Goal: Task Accomplishment & Management: Manage account settings

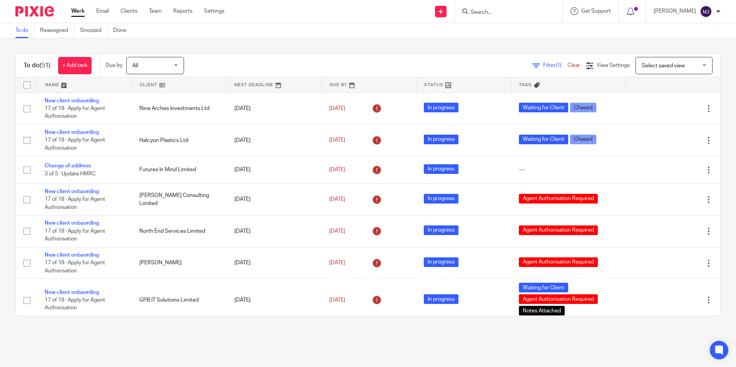
click at [25, 10] on img at bounding box center [34, 11] width 38 height 10
click at [498, 6] on div at bounding box center [509, 11] width 108 height 23
click at [498, 10] on input "Search" at bounding box center [504, 12] width 69 height 7
type input "mexes"
click button "submit" at bounding box center [0, 0] width 0 height 0
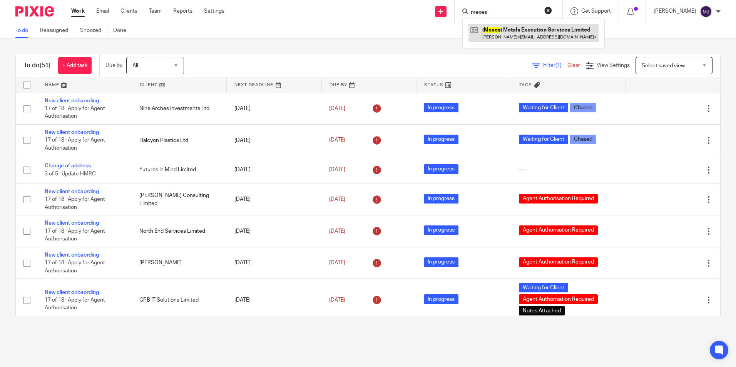
click at [497, 26] on link at bounding box center [533, 33] width 130 height 18
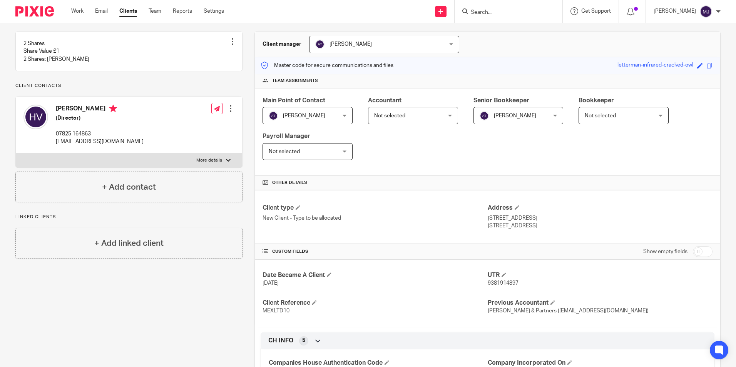
scroll to position [182, 0]
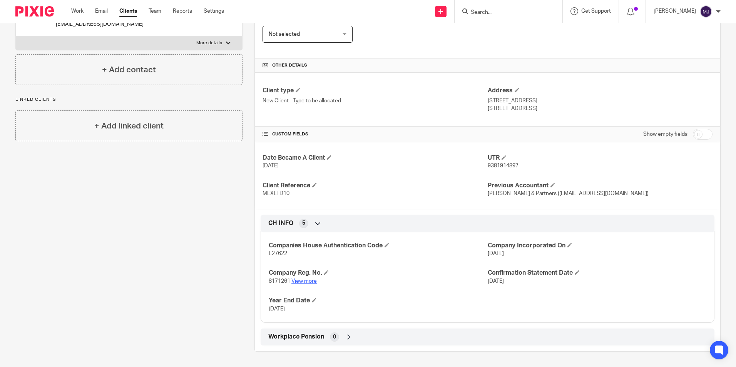
click at [304, 281] on link "View more" at bounding box center [303, 281] width 25 height 5
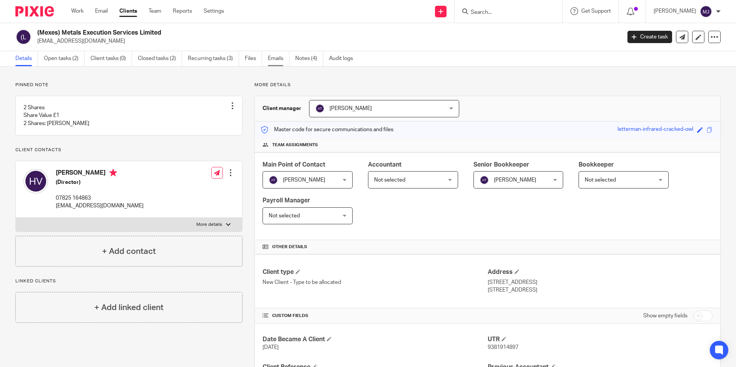
drag, startPoint x: 307, startPoint y: 61, endPoint x: 277, endPoint y: 59, distance: 30.5
click at [307, 61] on link "Notes (4)" at bounding box center [309, 58] width 28 height 15
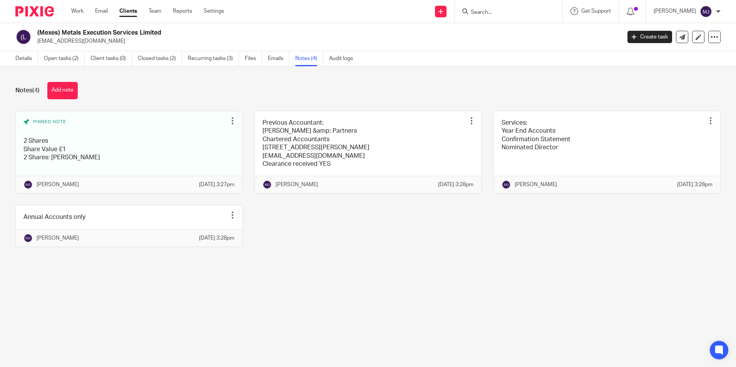
click at [518, 11] on input "Search" at bounding box center [504, 12] width 69 height 7
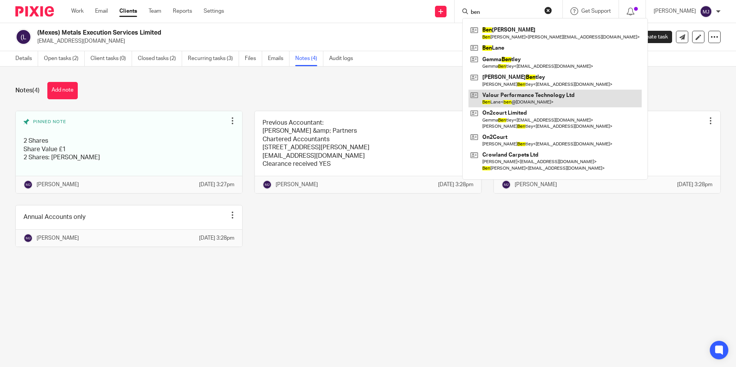
type input "ben"
click at [537, 97] on link at bounding box center [554, 99] width 173 height 18
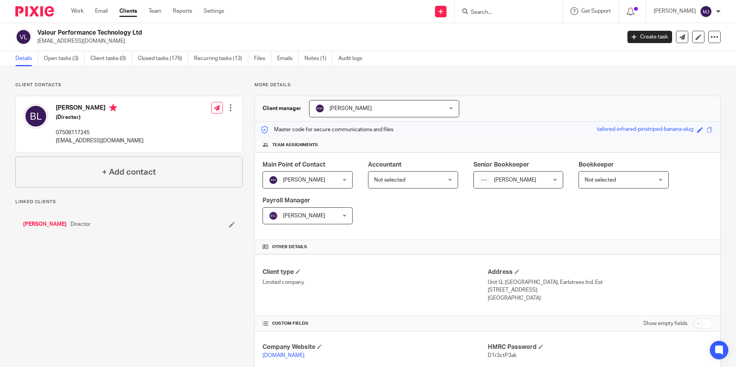
drag, startPoint x: 106, startPoint y: 44, endPoint x: 38, endPoint y: 45, distance: 68.5
click at [38, 45] on div "Valour Performance Technology Ltd [EMAIL_ADDRESS][DOMAIN_NAME] Create task Upda…" at bounding box center [368, 37] width 736 height 28
copy p "[EMAIL_ADDRESS][DOMAIN_NAME]"
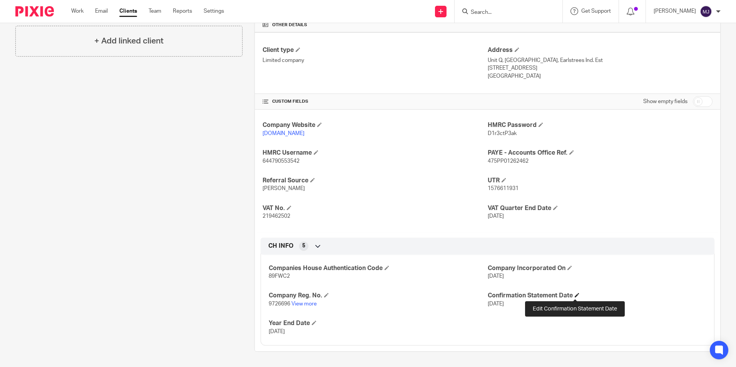
click at [575, 296] on span at bounding box center [577, 295] width 5 height 5
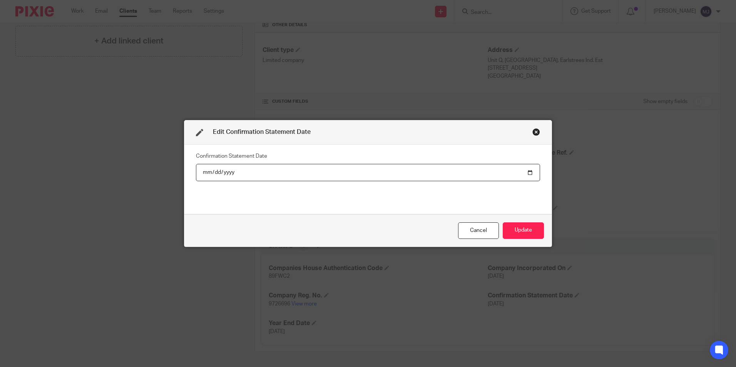
drag, startPoint x: 223, startPoint y: 171, endPoint x: 256, endPoint y: 179, distance: 33.7
click at [224, 171] on input "2025-08-10" at bounding box center [368, 172] width 344 height 17
type input "2026-08-10"
click at [526, 229] on button "Update" at bounding box center [523, 230] width 41 height 17
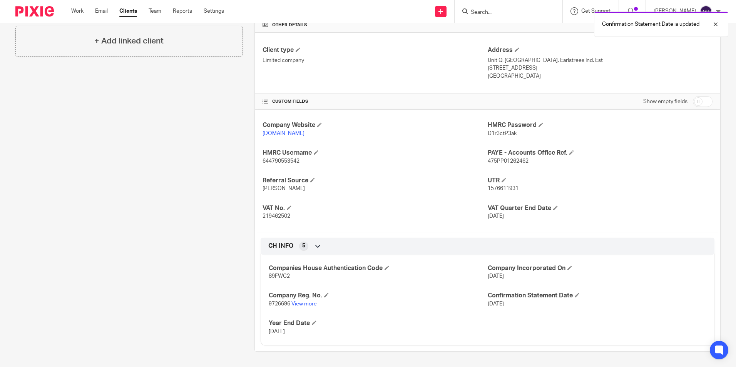
click at [306, 303] on link "View more" at bounding box center [303, 303] width 25 height 5
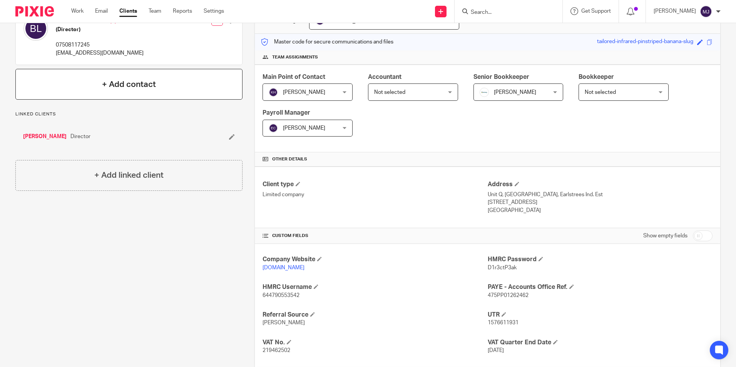
scroll to position [0, 0]
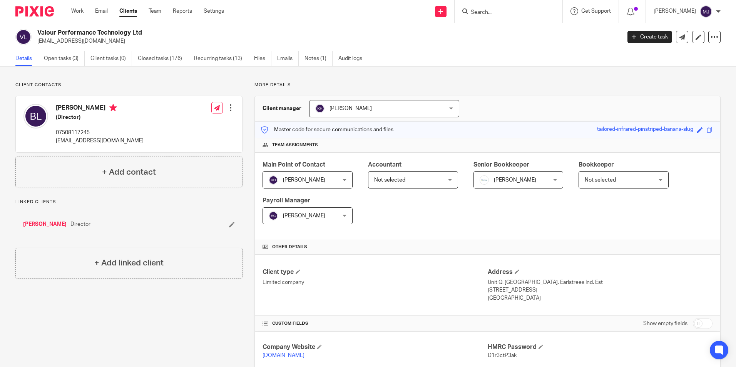
drag, startPoint x: 46, startPoint y: 13, endPoint x: 53, endPoint y: 17, distance: 8.4
click at [46, 13] on img at bounding box center [34, 11] width 38 height 10
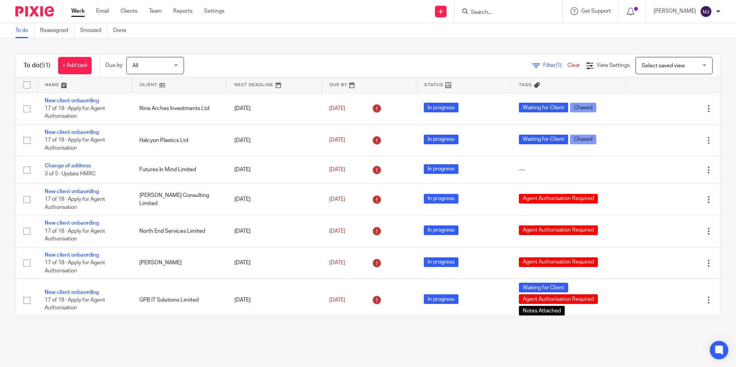
click at [516, 15] on input "Search" at bounding box center [504, 12] width 69 height 7
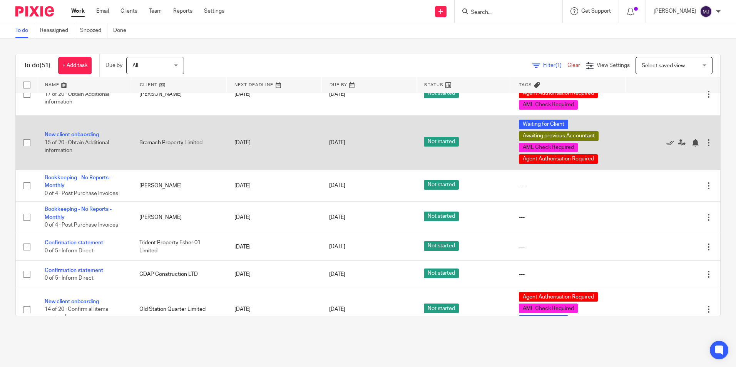
scroll to position [1240, 0]
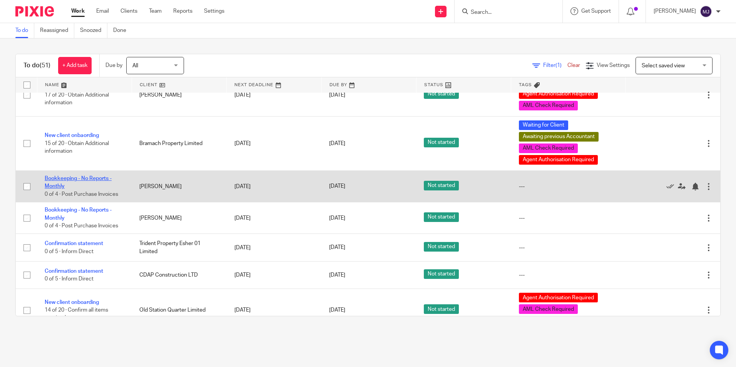
click at [62, 186] on link "Bookkeeping - No Reports - Monthly" at bounding box center [78, 182] width 67 height 13
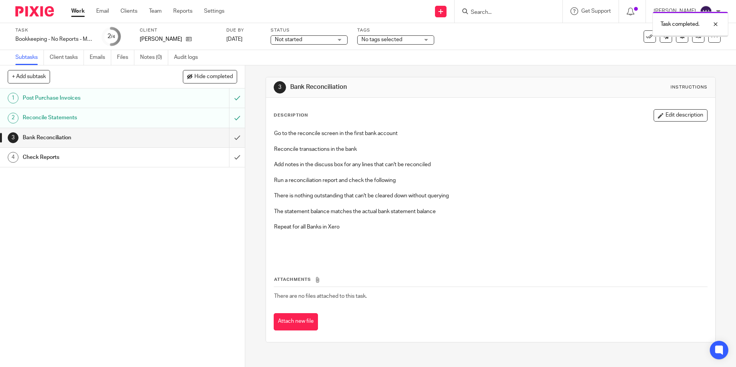
click at [229, 137] on input "submit" at bounding box center [122, 137] width 245 height 19
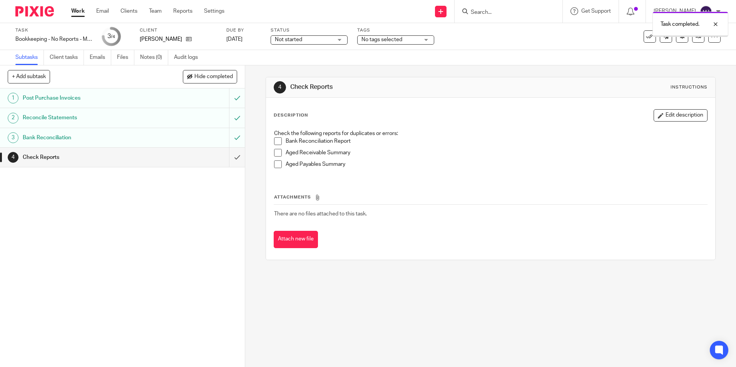
click at [227, 156] on input "submit" at bounding box center [122, 157] width 245 height 19
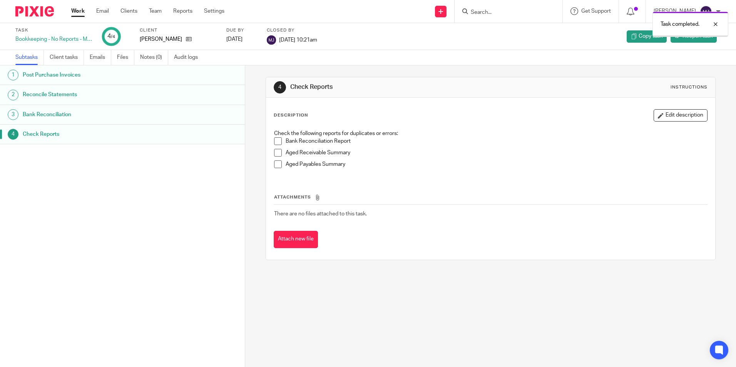
click at [37, 11] on img at bounding box center [34, 11] width 38 height 10
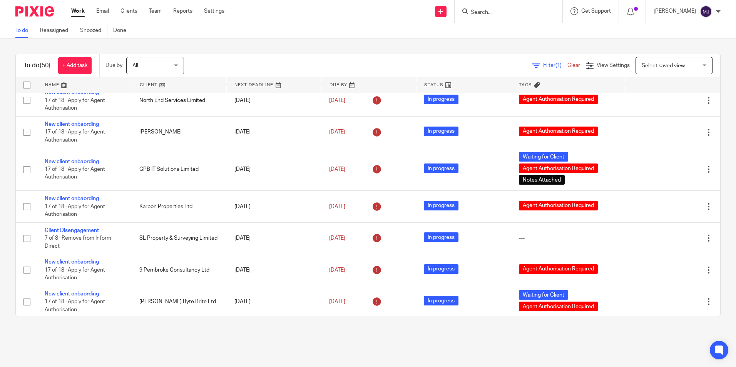
scroll to position [130, 0]
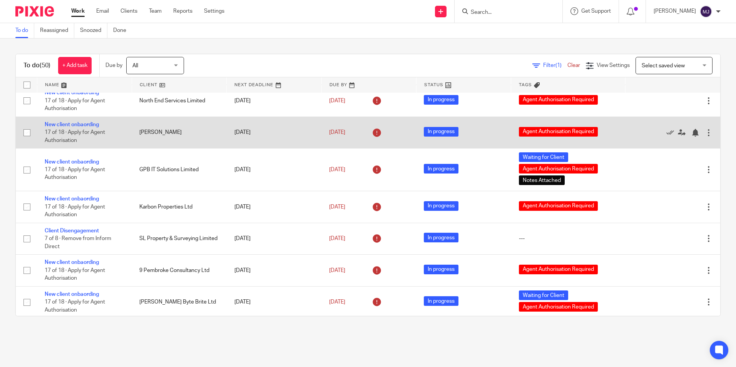
drag, startPoint x: 147, startPoint y: 85, endPoint x: 162, endPoint y: 135, distance: 51.9
click at [147, 85] on link at bounding box center [179, 84] width 94 height 15
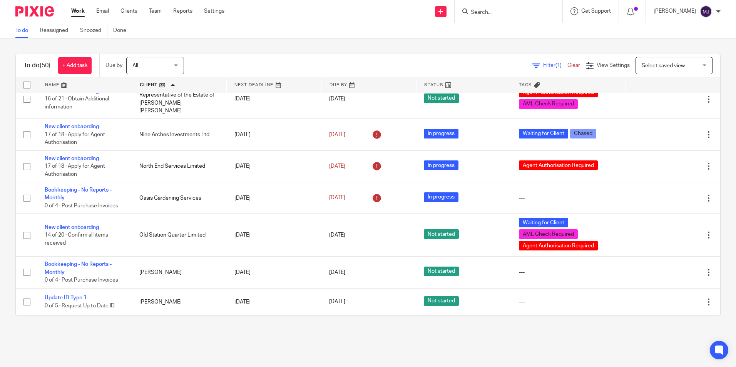
scroll to position [939, 0]
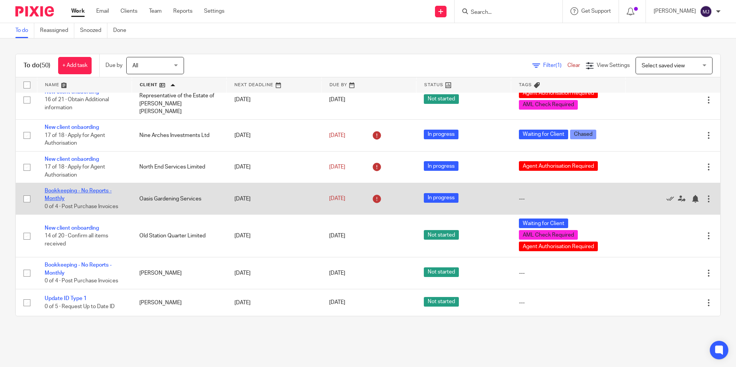
click at [91, 188] on link "Bookkeeping - No Reports - Monthly" at bounding box center [78, 194] width 67 height 13
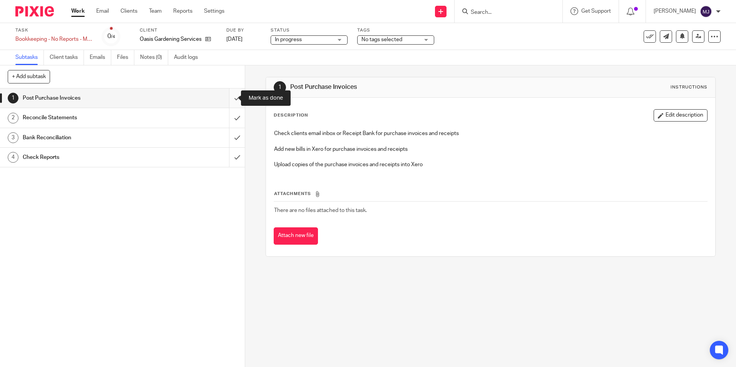
click at [230, 97] on input "submit" at bounding box center [122, 98] width 245 height 19
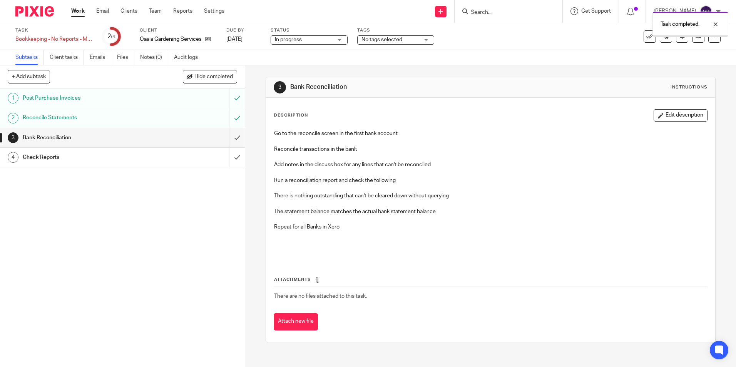
click at [228, 139] on input "submit" at bounding box center [122, 137] width 245 height 19
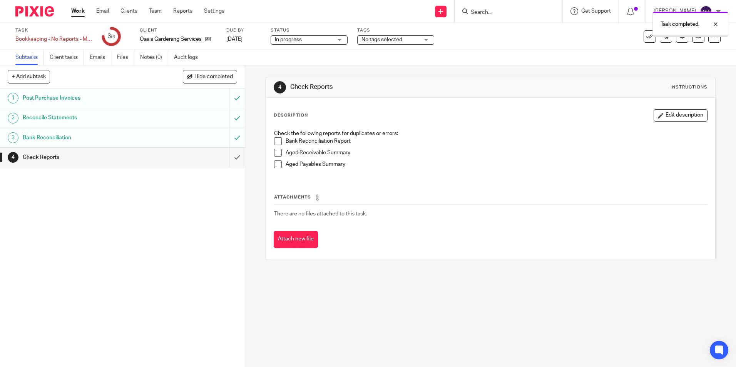
click at [229, 156] on input "submit" at bounding box center [122, 157] width 245 height 19
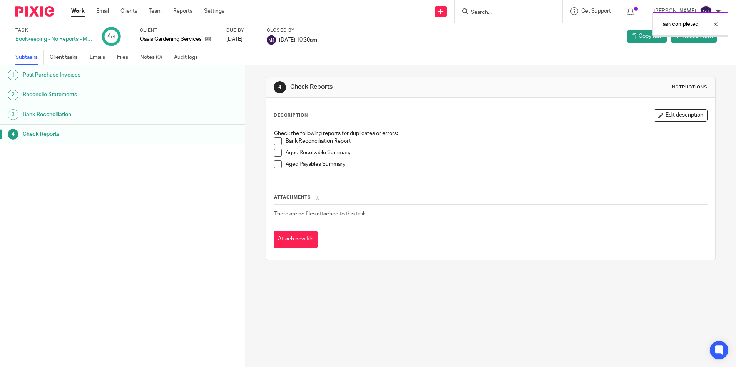
click at [46, 13] on img at bounding box center [34, 11] width 38 height 10
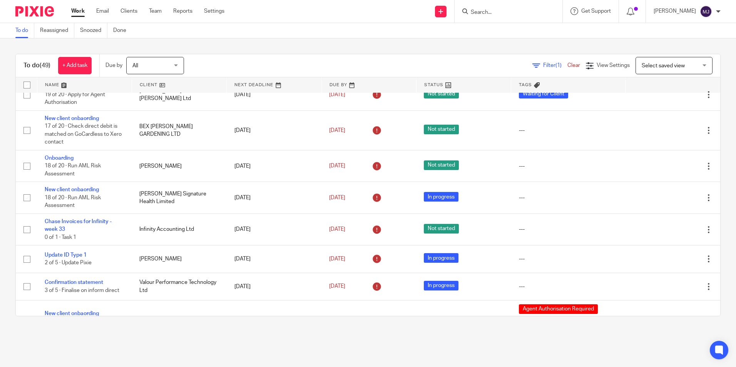
scroll to position [462, 0]
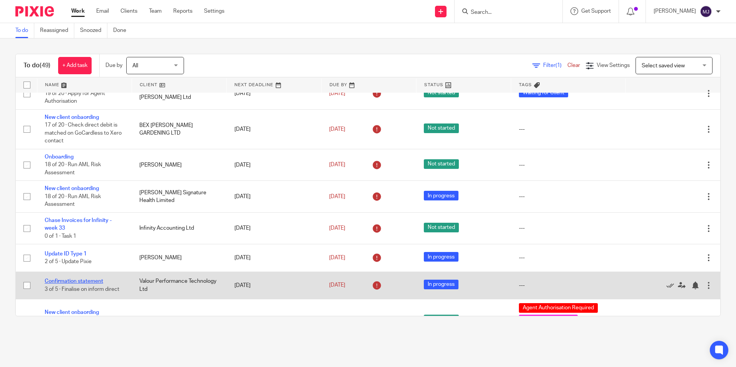
click at [102, 279] on link "Confirmation statement" at bounding box center [74, 281] width 58 height 5
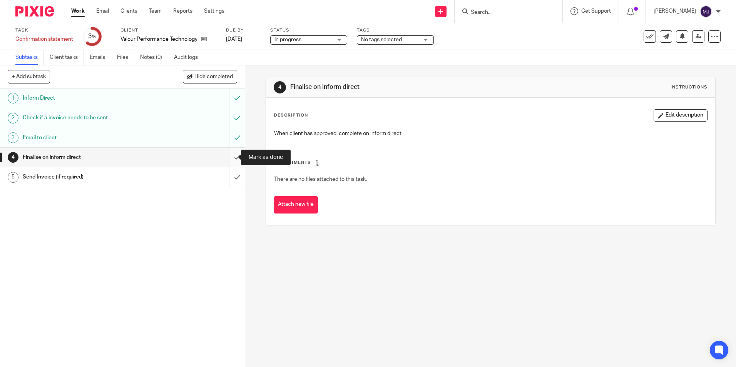
click at [228, 157] on input "submit" at bounding box center [122, 157] width 245 height 19
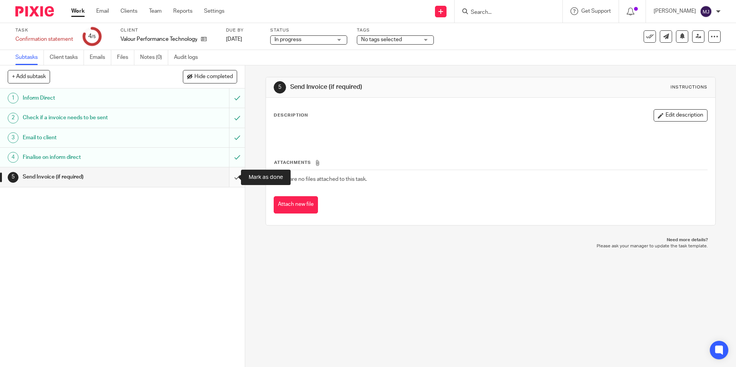
click at [232, 178] on input "submit" at bounding box center [122, 176] width 245 height 19
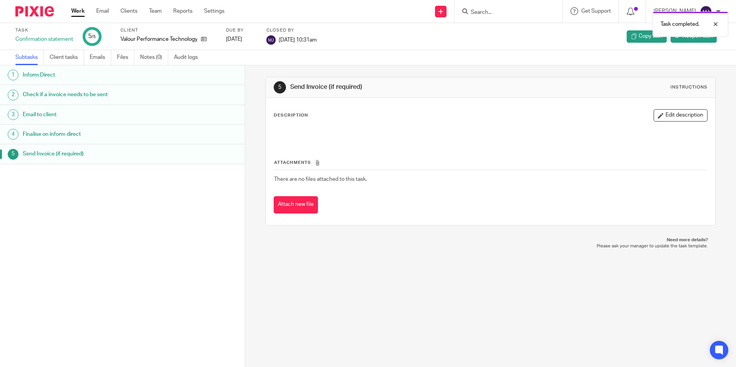
click at [46, 11] on img at bounding box center [34, 11] width 38 height 10
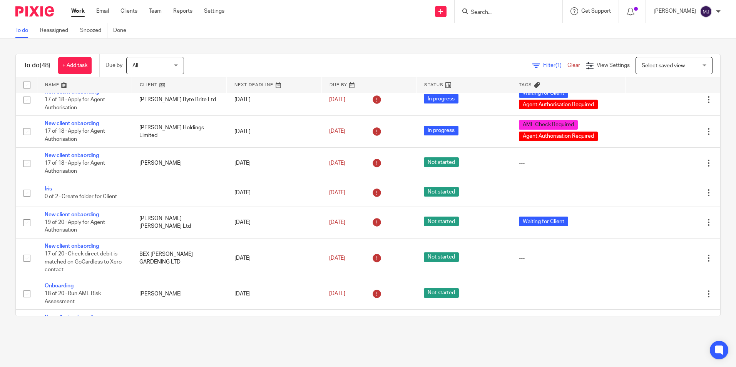
scroll to position [192, 0]
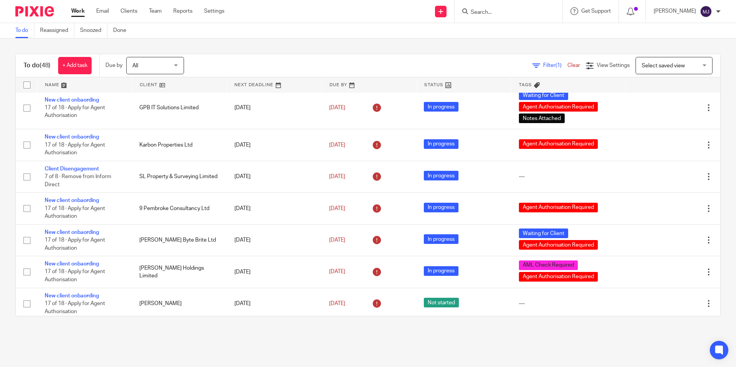
click at [511, 13] on input "Search" at bounding box center [504, 12] width 69 height 7
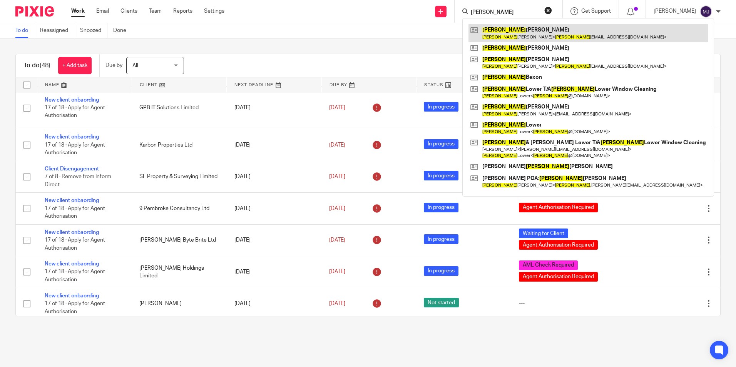
type input "paula"
click at [515, 32] on link at bounding box center [587, 33] width 239 height 18
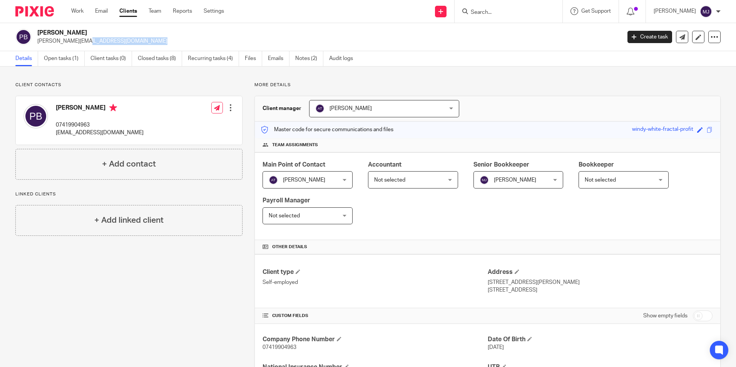
drag, startPoint x: 113, startPoint y: 41, endPoint x: 37, endPoint y: 48, distance: 75.8
click at [37, 48] on div "[PERSON_NAME] [PERSON_NAME][EMAIL_ADDRESS][DOMAIN_NAME] Create task Update from…" at bounding box center [368, 37] width 736 height 28
copy p "[PERSON_NAME][EMAIL_ADDRESS][DOMAIN_NAME]"
drag, startPoint x: 302, startPoint y: 57, endPoint x: 296, endPoint y: 69, distance: 12.9
click at [302, 57] on link "Notes (2)" at bounding box center [309, 58] width 28 height 15
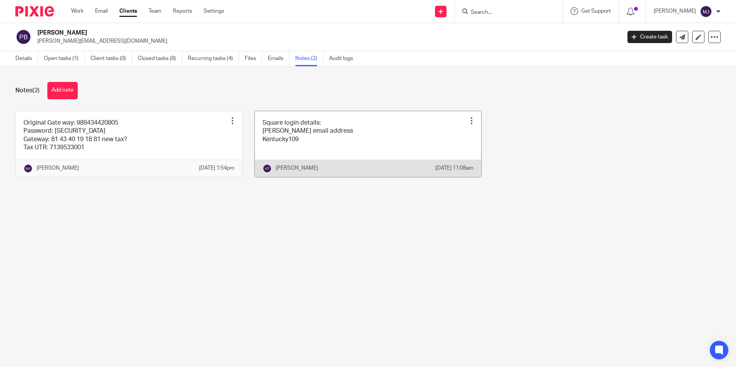
click at [315, 137] on link at bounding box center [368, 144] width 226 height 66
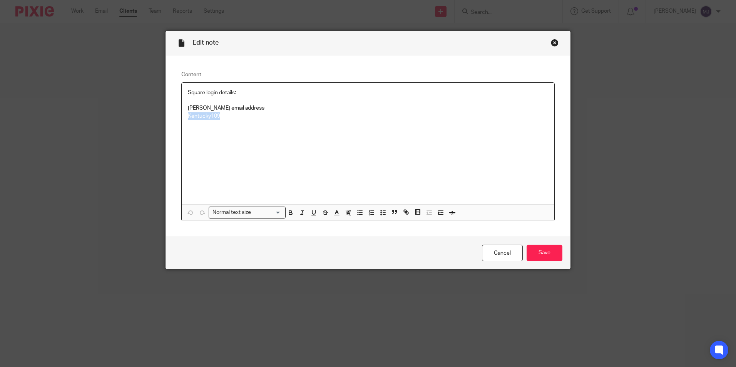
drag, startPoint x: 237, startPoint y: 115, endPoint x: 179, endPoint y: 117, distance: 57.8
click at [182, 117] on div "Square login details: Paula email address Kentucky109" at bounding box center [368, 144] width 373 height 122
copy p "Kentucky109"
click at [490, 251] on link "Cancel" at bounding box center [502, 253] width 41 height 17
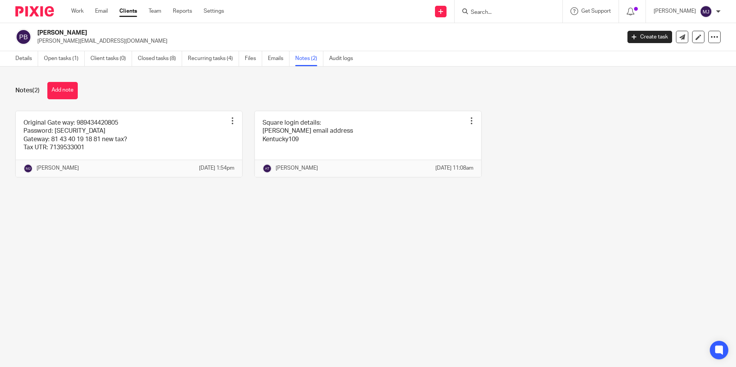
click at [38, 13] on img at bounding box center [34, 11] width 38 height 10
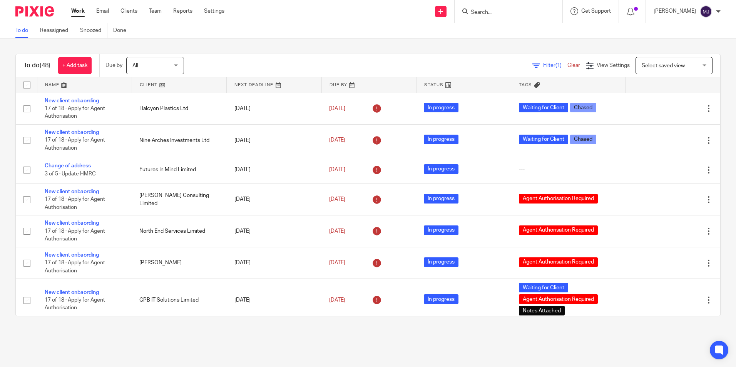
click at [519, 10] on input "Search" at bounding box center [504, 12] width 69 height 7
type input "mexes"
drag, startPoint x: 521, startPoint y: 35, endPoint x: 387, endPoint y: 64, distance: 137.0
click at [521, 35] on link at bounding box center [533, 33] width 130 height 18
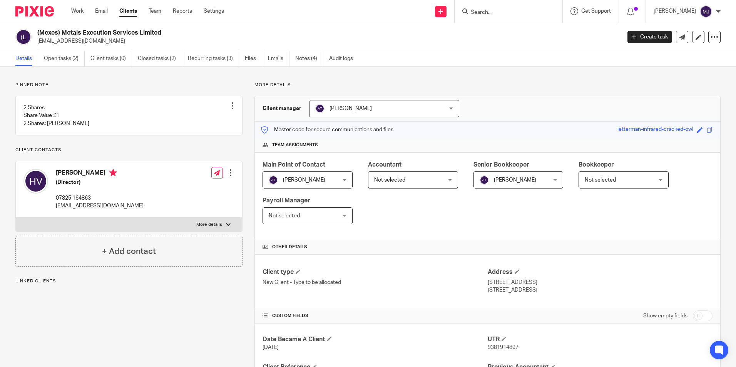
scroll to position [182, 0]
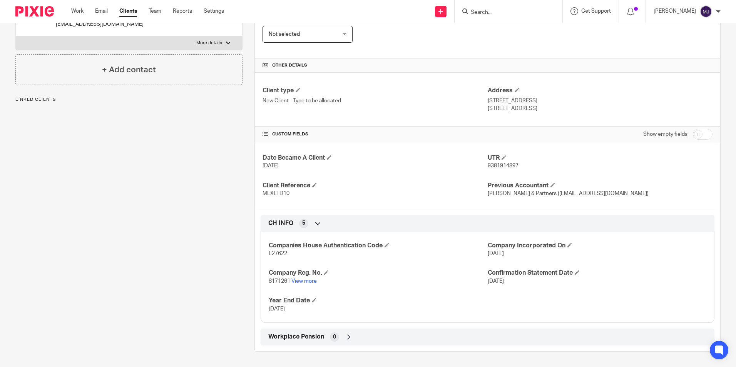
drag, startPoint x: 307, startPoint y: 286, endPoint x: 309, endPoint y: 281, distance: 5.4
click at [307, 286] on div "Companies House Authentication Code E27622 Company Incorporated On [DATE] Compa…" at bounding box center [488, 274] width 454 height 97
click at [309, 281] on link "View more" at bounding box center [303, 281] width 25 height 5
